Goal: Check status

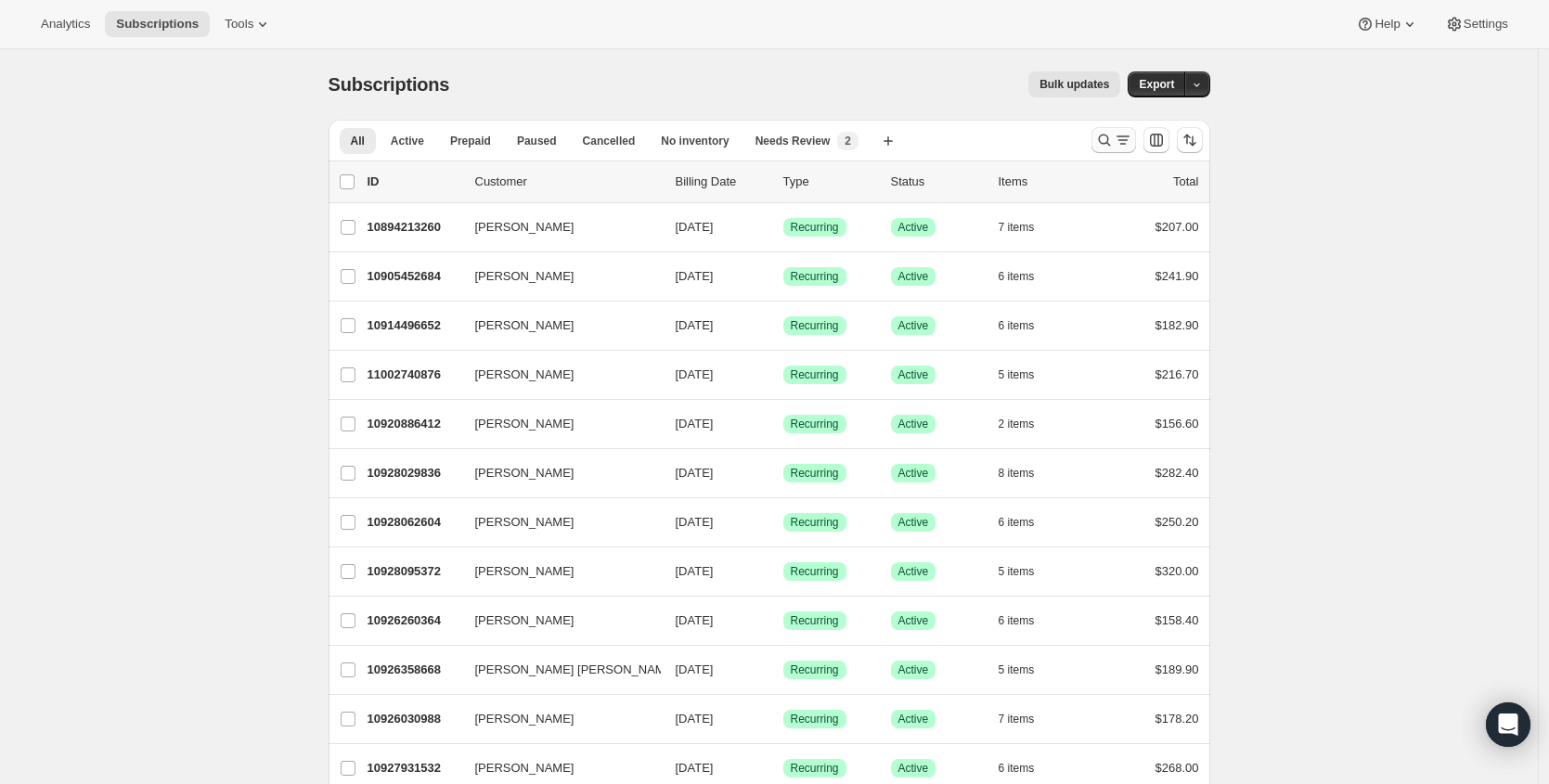
click at [1113, 142] on icon "Search and filter results" at bounding box center [1103, 140] width 18 height 18
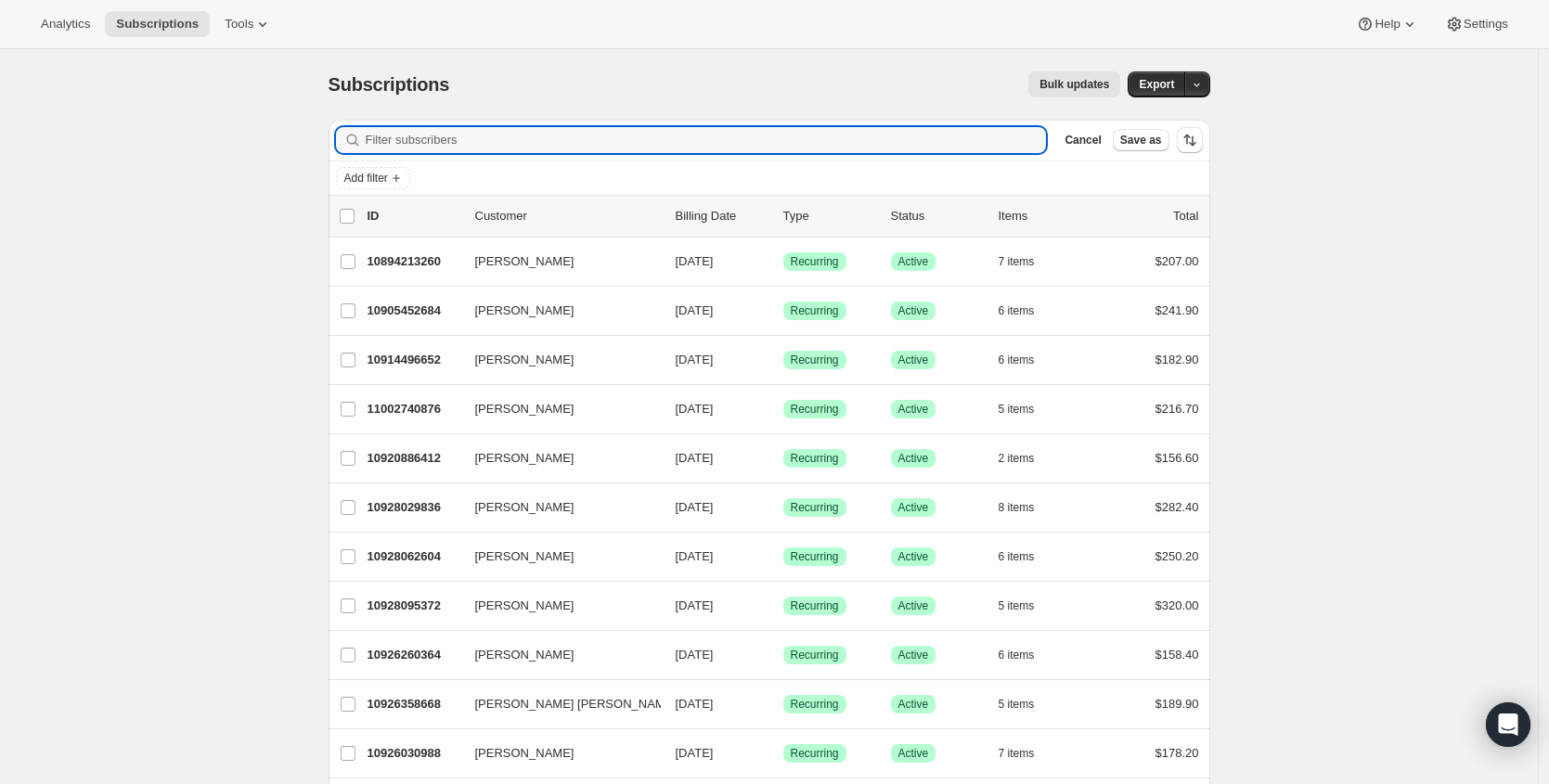
paste input "[EMAIL_ADDRESS][DOMAIN_NAME]"
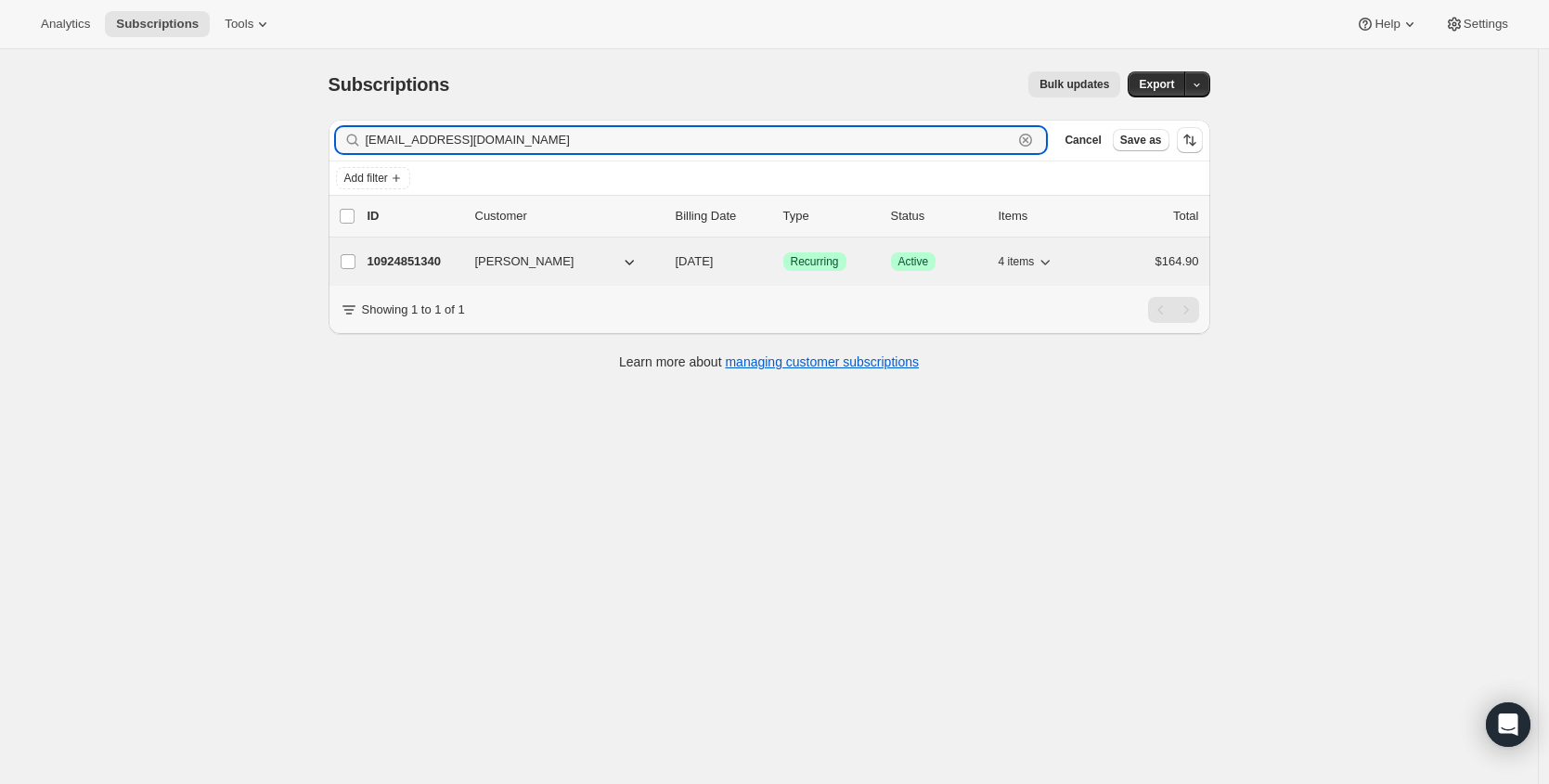
type input "[EMAIL_ADDRESS][DOMAIN_NAME]"
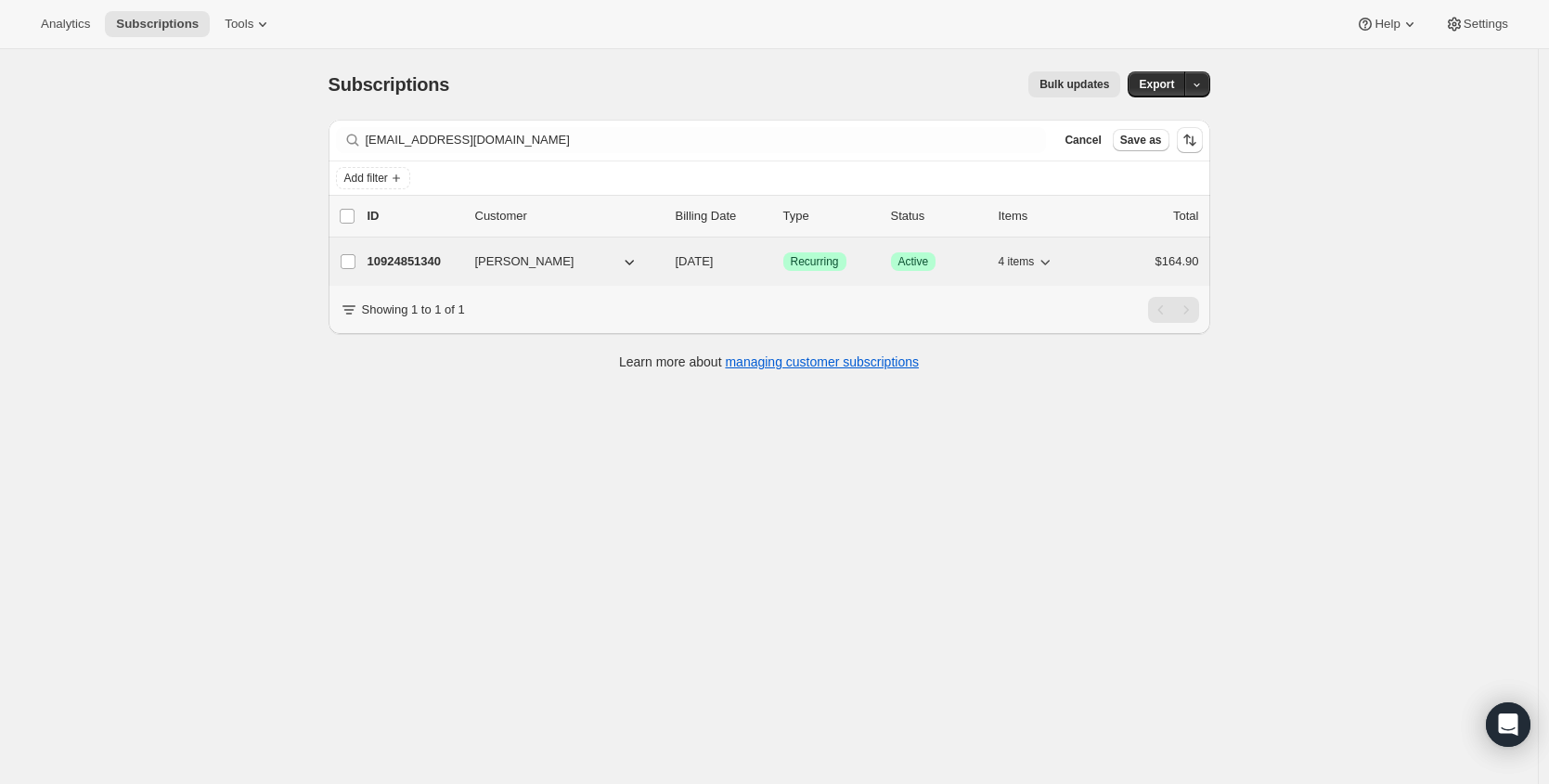
click at [448, 256] on p "10924851340" at bounding box center [414, 261] width 93 height 18
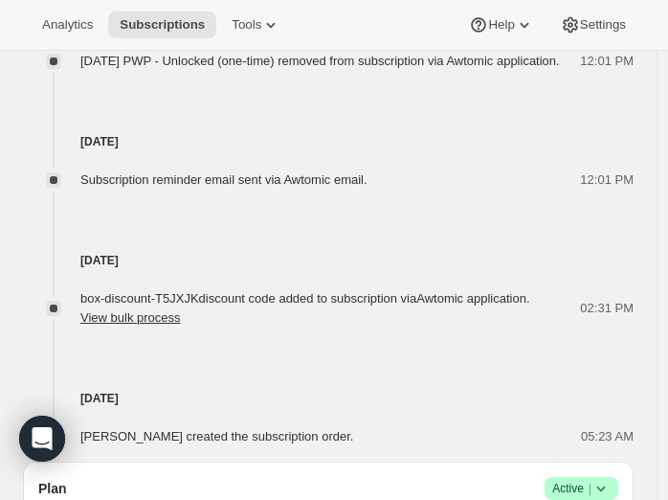
scroll to position [1053, 0]
